Goal: Task Accomplishment & Management: Manage account settings

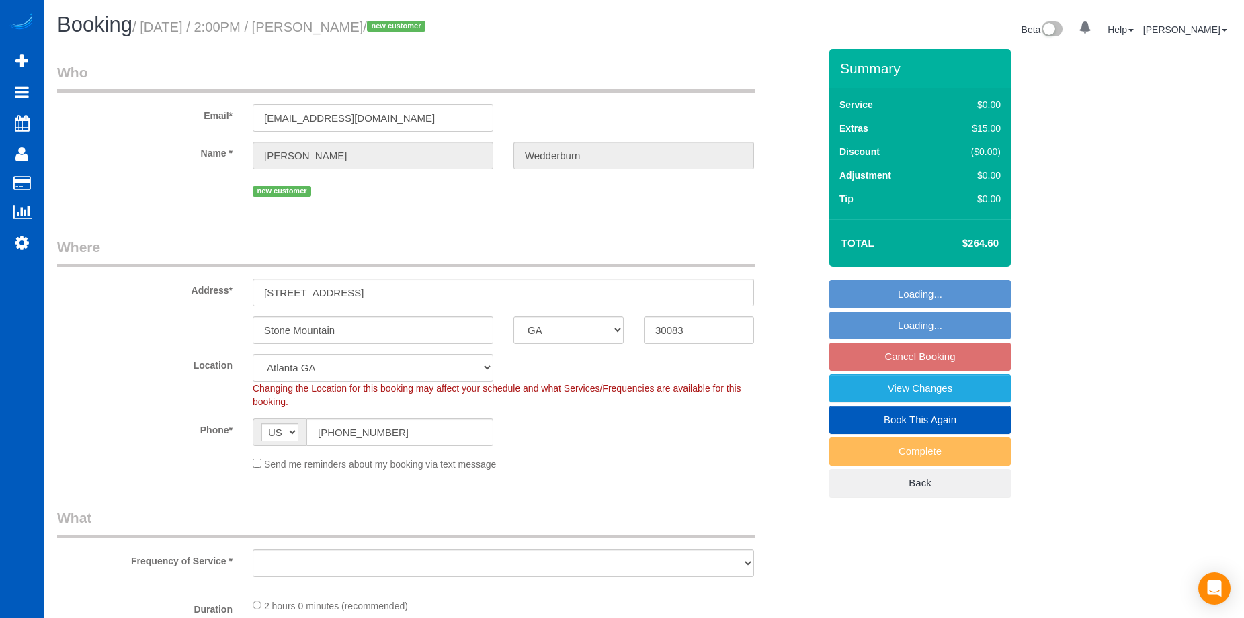
select select "GA"
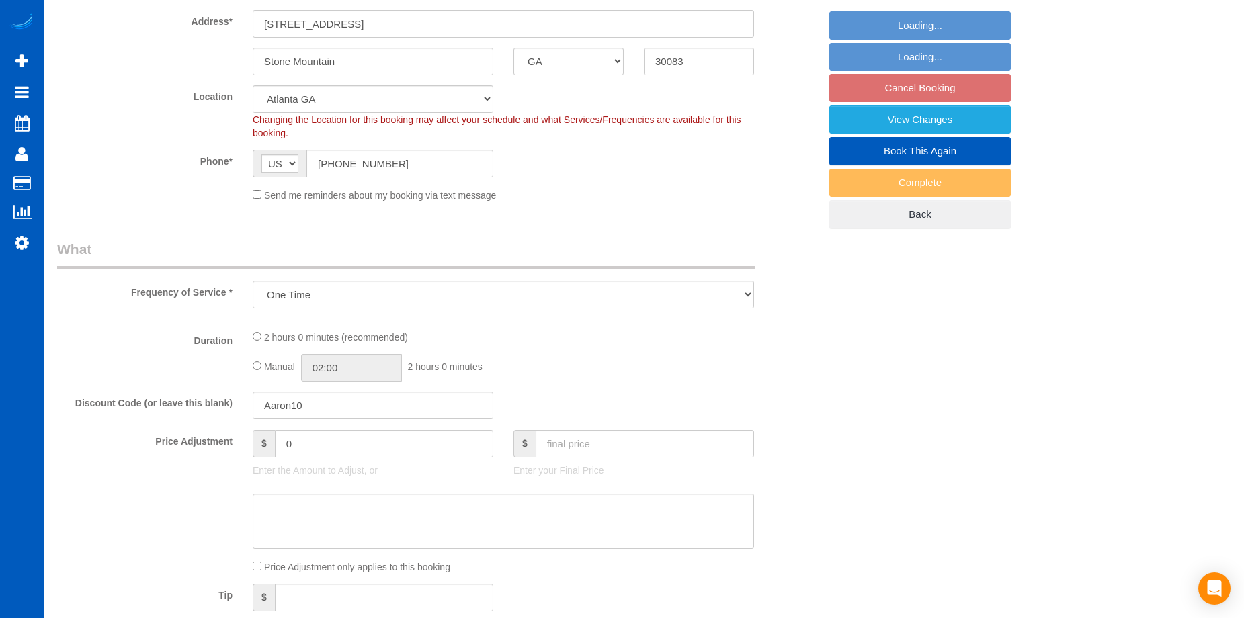
select select "object:1077"
select select "199"
select select "1001"
select select "2"
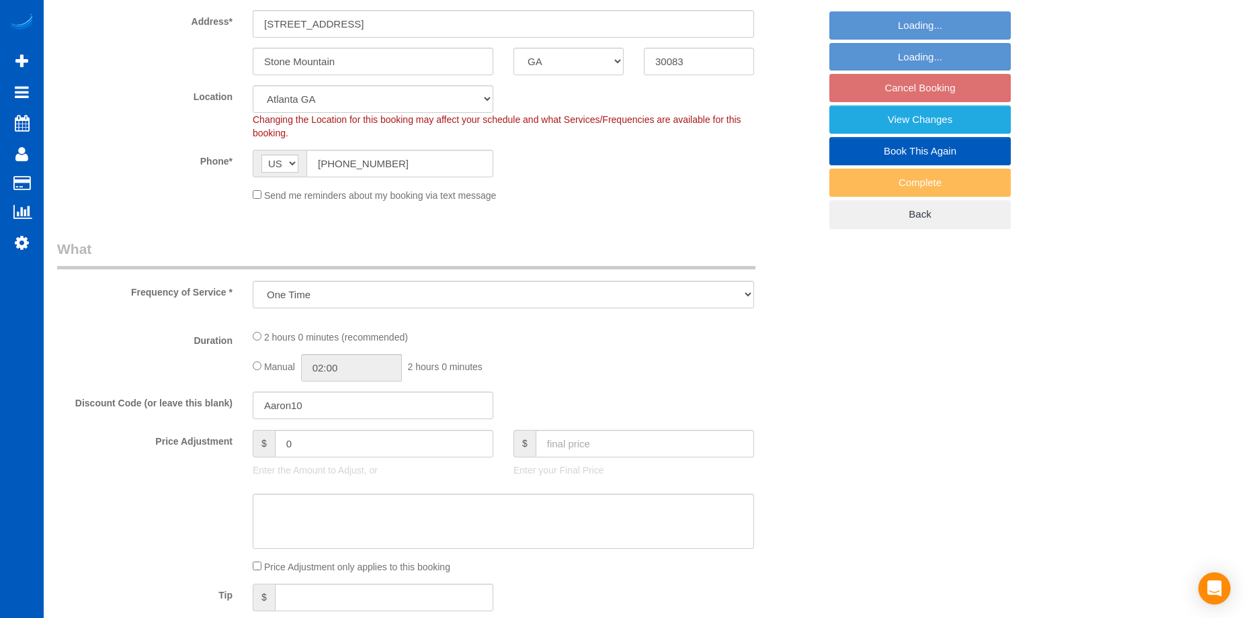
select select "spot1"
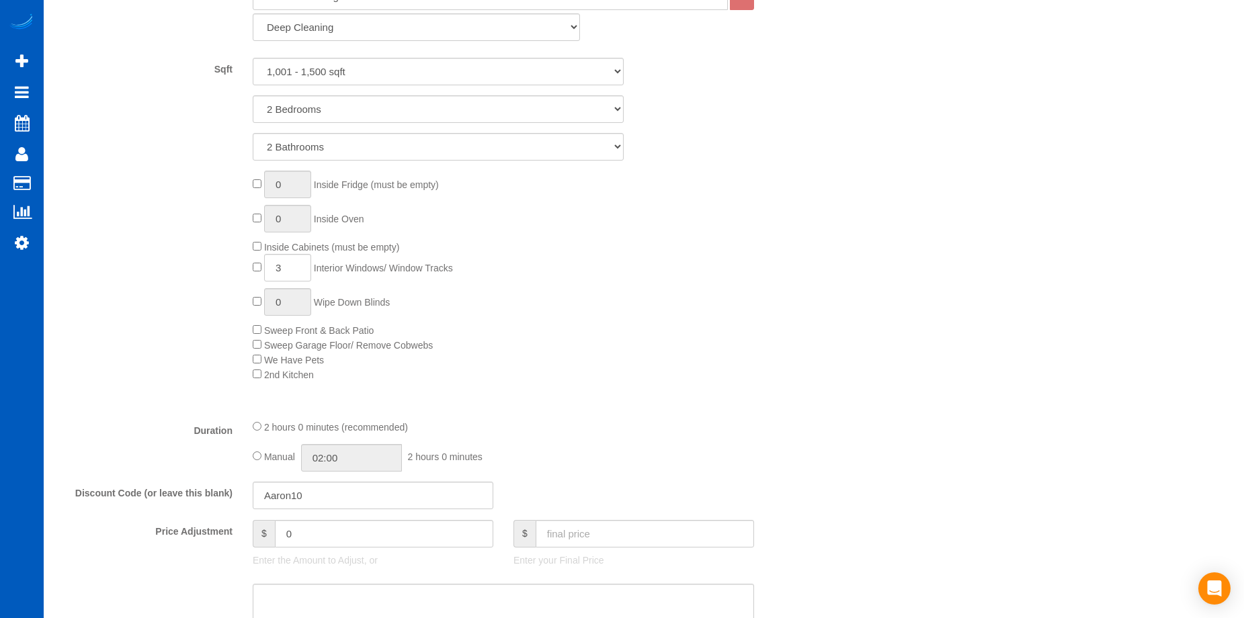
select select "1001"
select select "2"
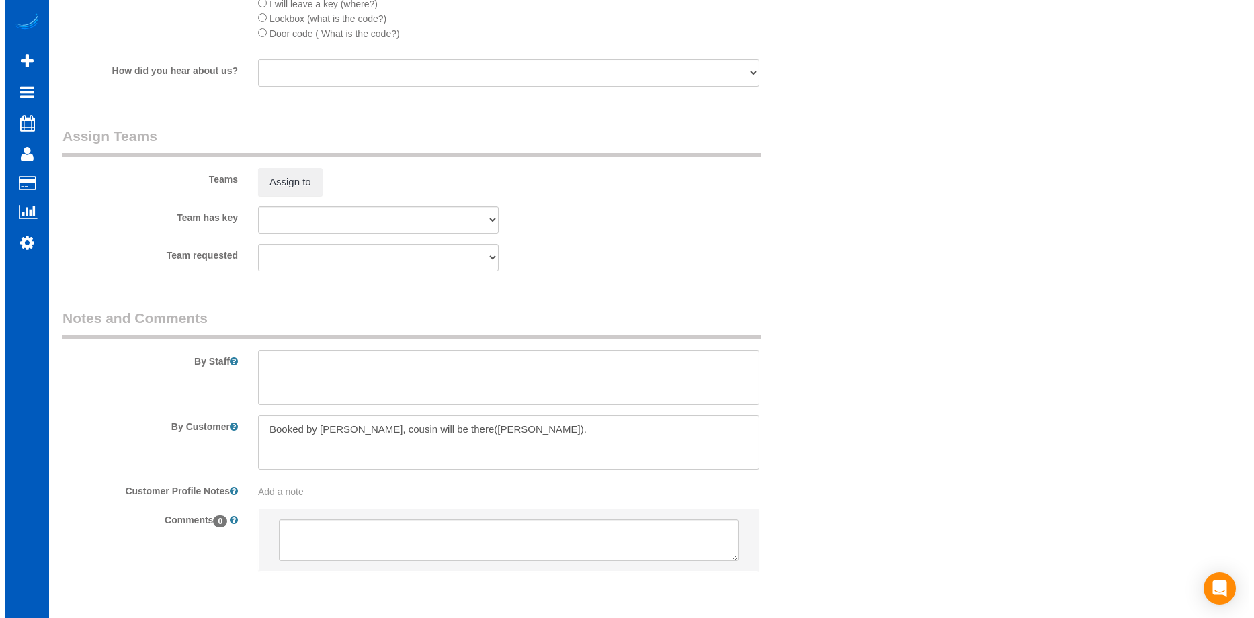
scroll to position [1680, 0]
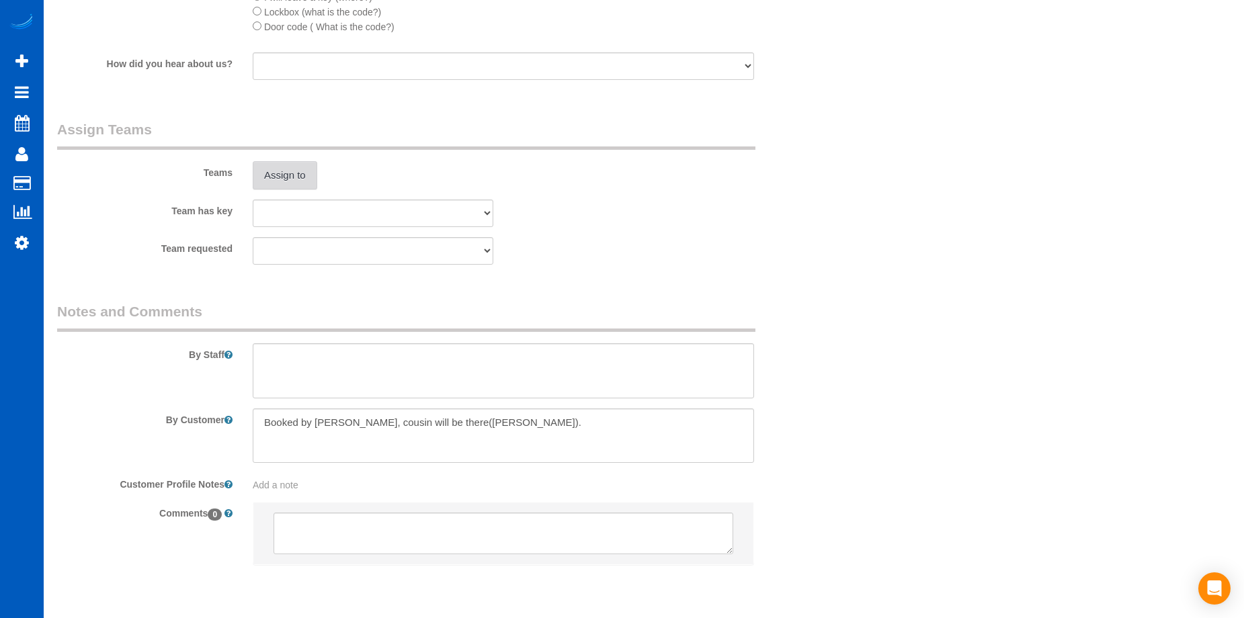
click at [293, 170] on button "Assign to" at bounding box center [285, 175] width 64 height 28
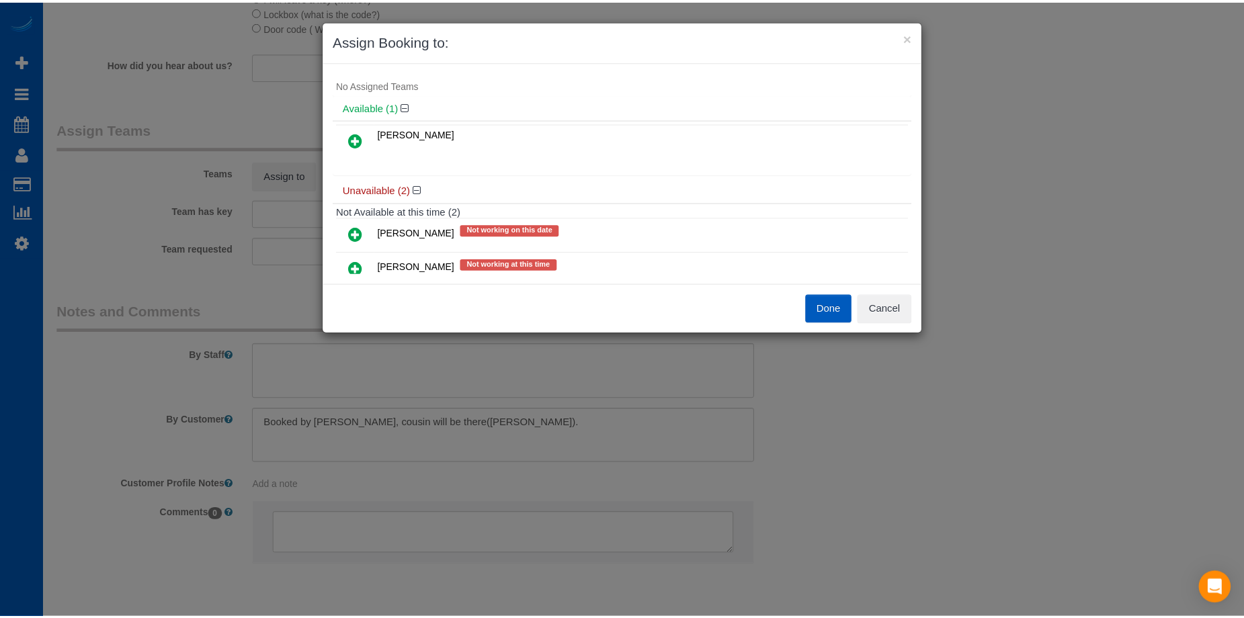
scroll to position [0, 0]
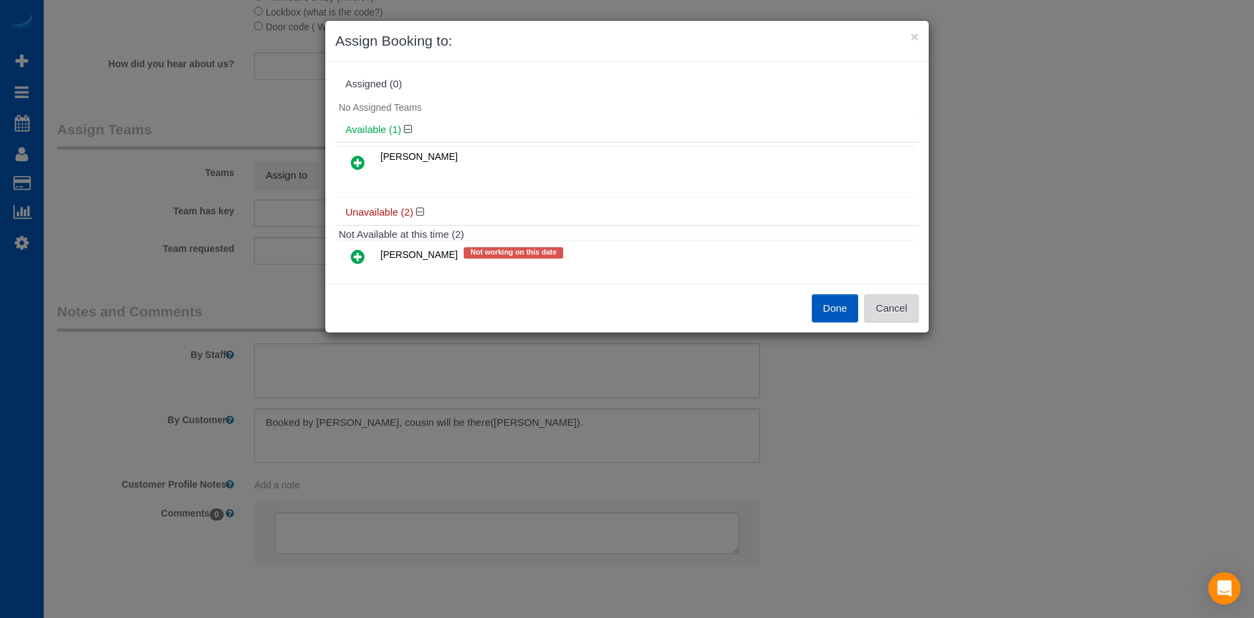
click at [887, 308] on button "Cancel" at bounding box center [891, 308] width 54 height 28
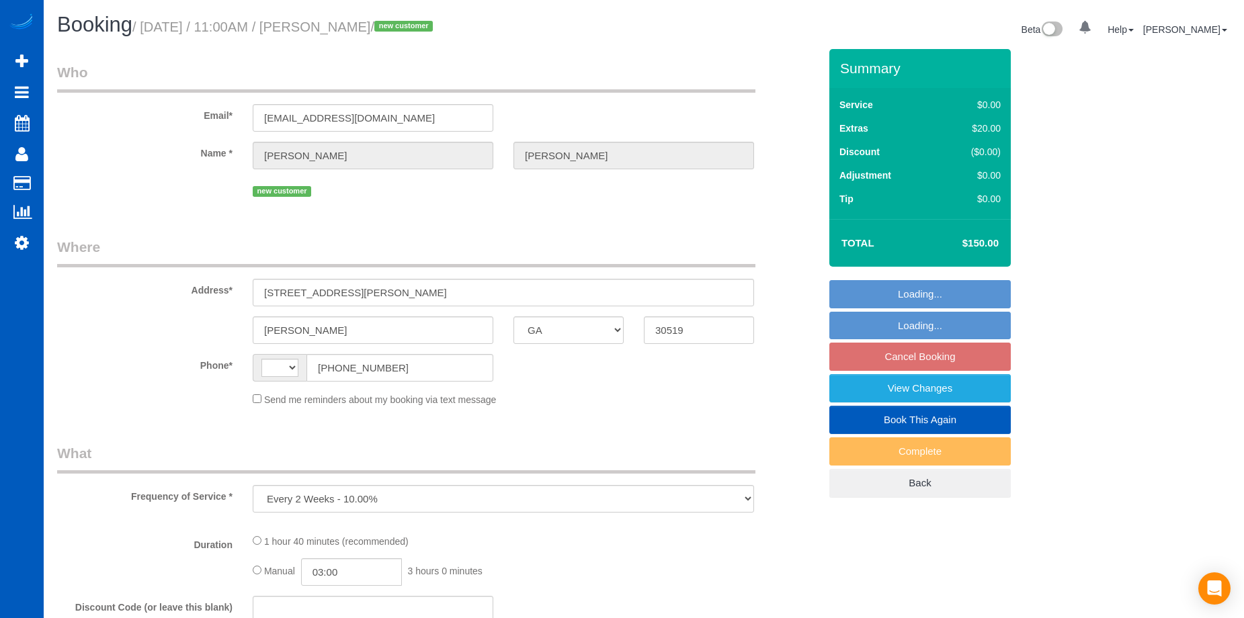
select select "GA"
select select "199"
select select "1001"
select select "2"
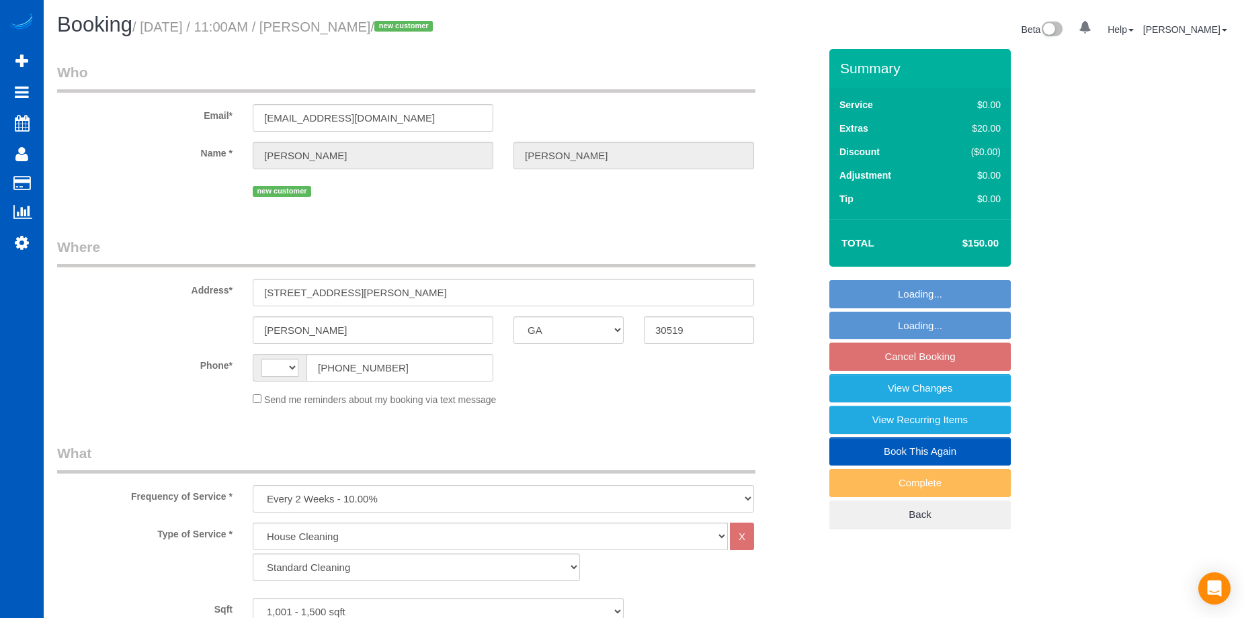
select select "string:[GEOGRAPHIC_DATA]"
select select "spot1"
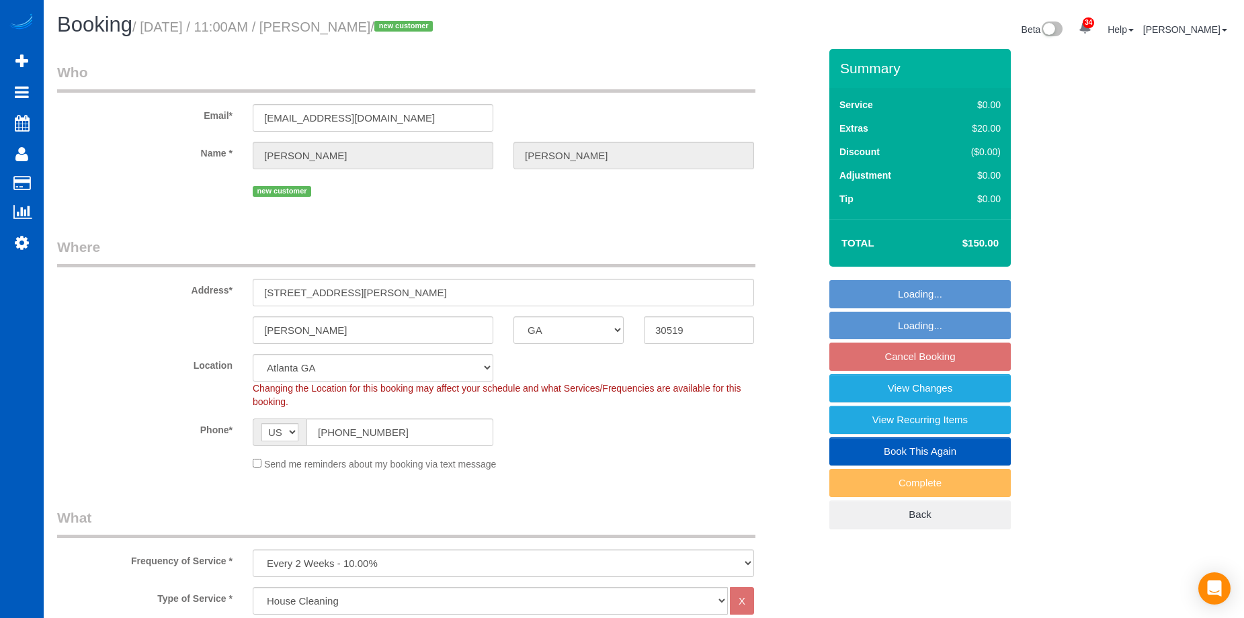
select select "object:1090"
select select "1001"
select select "2"
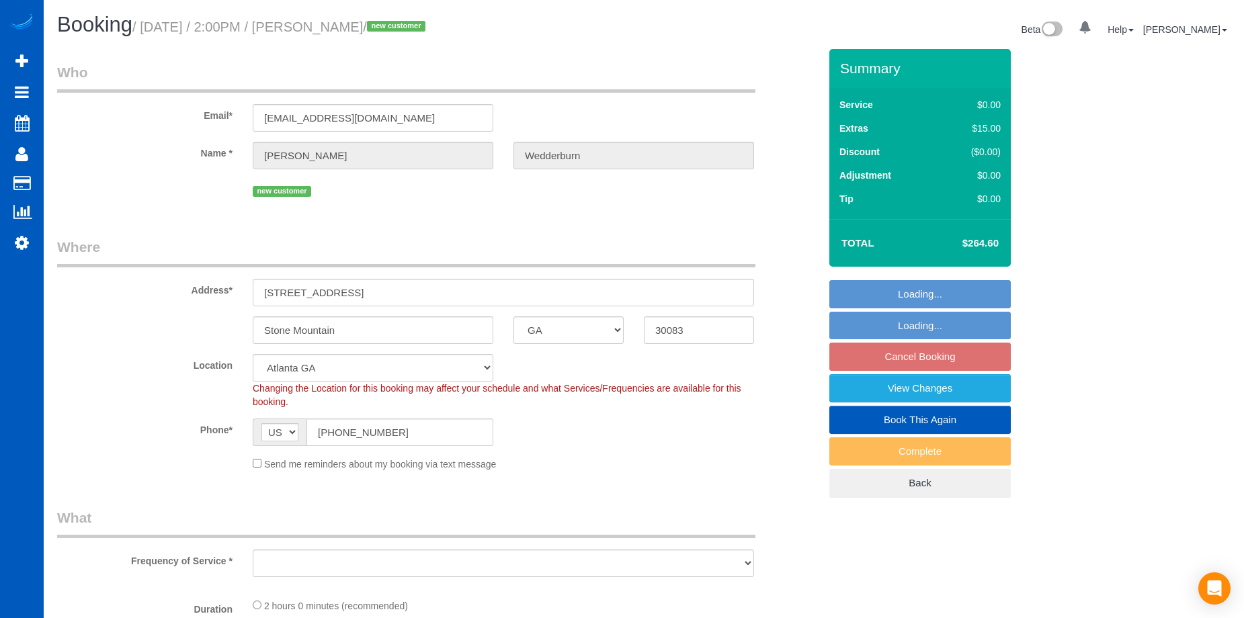
select select "GA"
select select "object:933"
select select "199"
select select "object:1082"
select select "spot1"
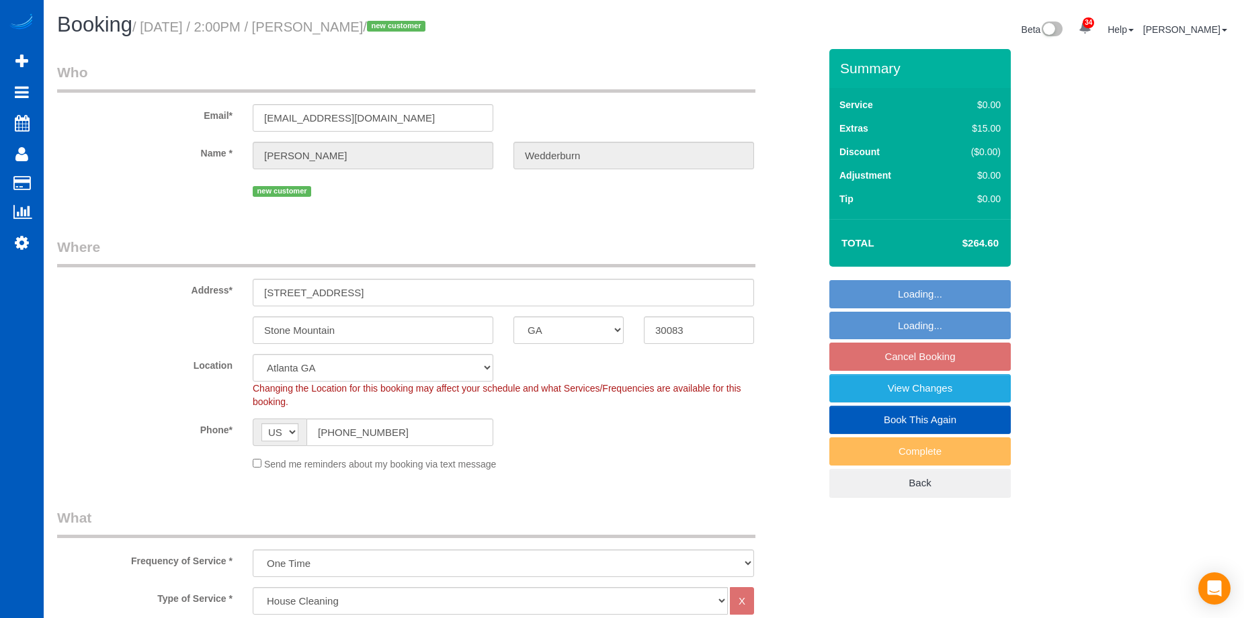
select select "1001"
select select "2"
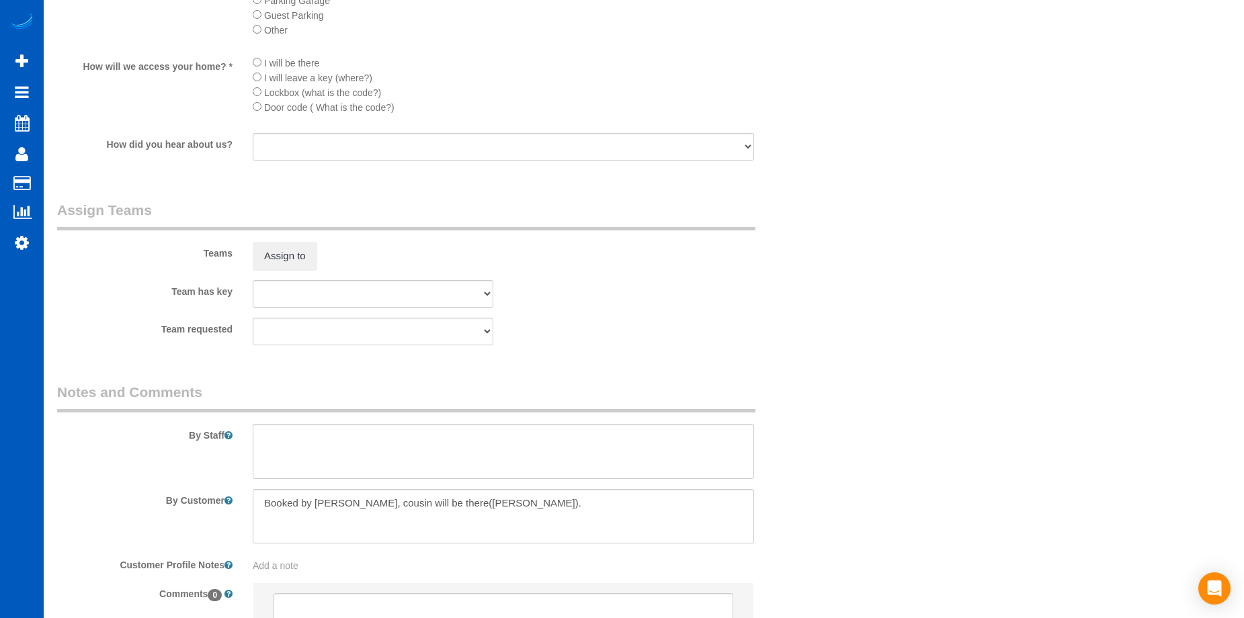
scroll to position [1612, 0]
